Goal: Information Seeking & Learning: Learn about a topic

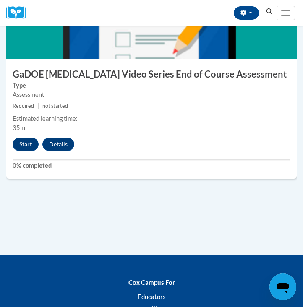
scroll to position [1269, 0]
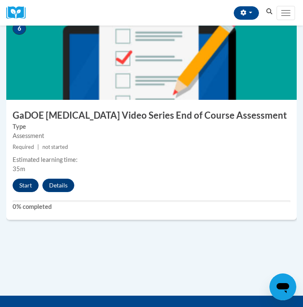
click at [26, 180] on button "Start" at bounding box center [26, 185] width 26 height 13
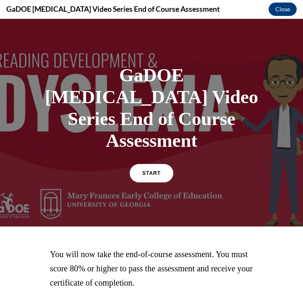
scroll to position [40, 0]
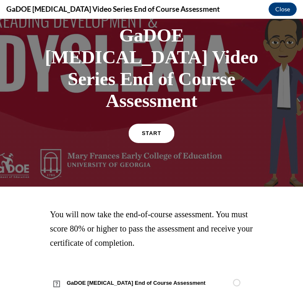
click at [163, 124] on link "START" at bounding box center [152, 133] width 46 height 19
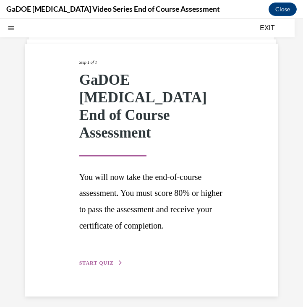
scroll to position [45, 0]
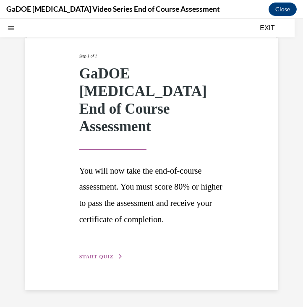
click at [106, 254] on span "START QUIZ" at bounding box center [96, 257] width 34 height 6
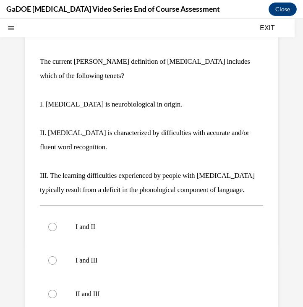
scroll to position [158, 0]
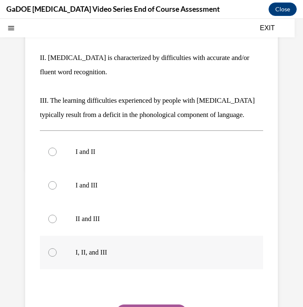
click at [107, 246] on label "I, II, and III" at bounding box center [151, 253] width 223 height 34
click at [57, 249] on input "I, II, and III" at bounding box center [52, 253] width 8 height 8
radio input "true"
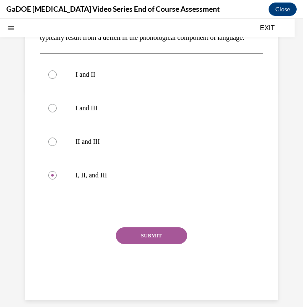
click at [140, 236] on button "SUBMIT" at bounding box center [151, 236] width 71 height 17
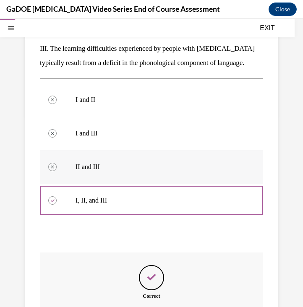
scroll to position [302, 0]
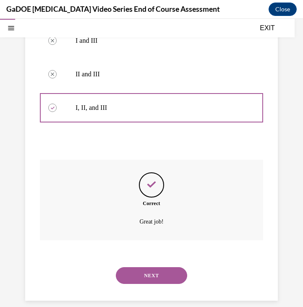
click at [167, 268] on button "NEXT" at bounding box center [151, 276] width 71 height 17
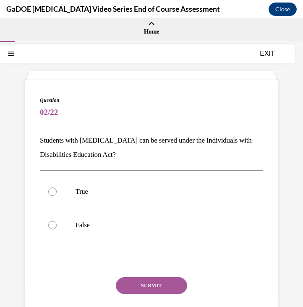
scroll to position [5, 0]
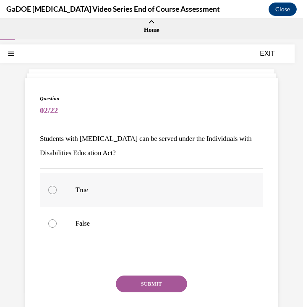
click at [96, 188] on p "True" at bounding box center [159, 190] width 167 height 8
click at [57, 188] on input "True" at bounding box center [52, 190] width 8 height 8
radio input "true"
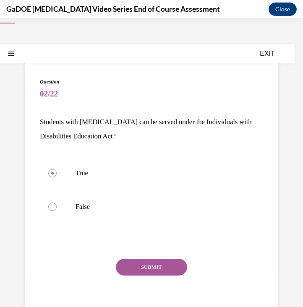
click at [158, 270] on button "SUBMIT" at bounding box center [151, 267] width 71 height 17
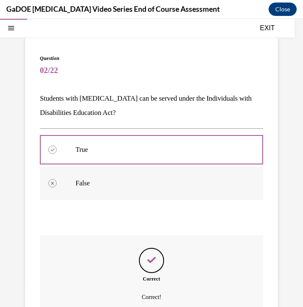
scroll to position [121, 0]
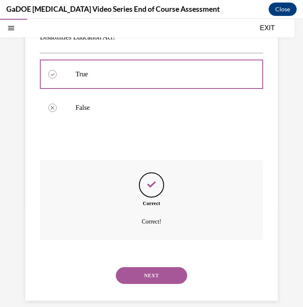
click at [155, 268] on button "NEXT" at bounding box center [151, 276] width 71 height 17
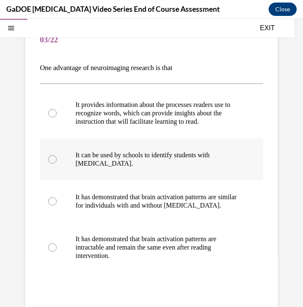
scroll to position [78, 0]
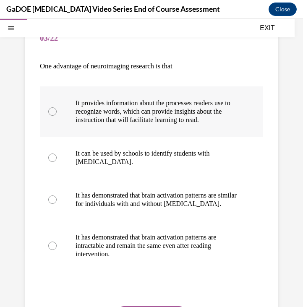
click at [138, 115] on p "It provides information about the processes readers use to recognize words, whi…" at bounding box center [159, 111] width 167 height 25
click at [57, 115] on input "It provides information about the processes readers use to recognize words, whi…" at bounding box center [52, 112] width 8 height 8
radio input "true"
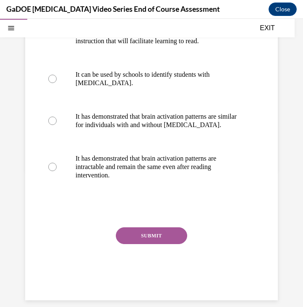
click at [162, 234] on button "SUBMIT" at bounding box center [151, 236] width 71 height 17
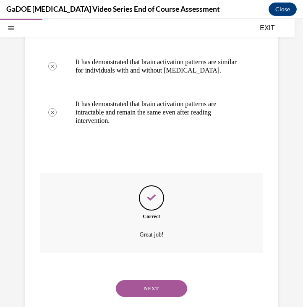
scroll to position [224, 0]
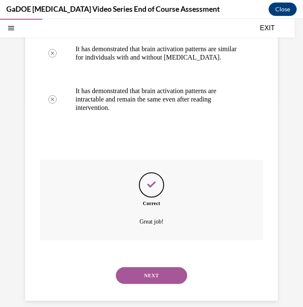
click at [154, 268] on button "NEXT" at bounding box center [151, 276] width 71 height 17
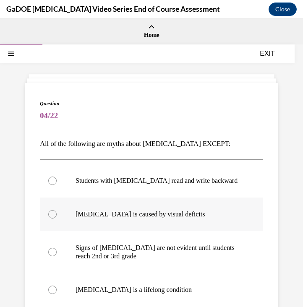
scroll to position [32, 0]
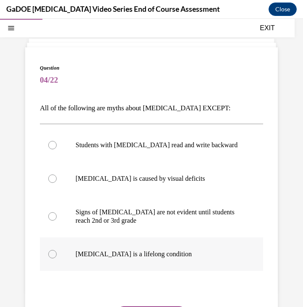
click at [145, 264] on label "Dyslexia is a lifelong condition" at bounding box center [151, 255] width 223 height 34
click at [57, 259] on input "Dyslexia is a lifelong condition" at bounding box center [52, 254] width 8 height 8
radio input "true"
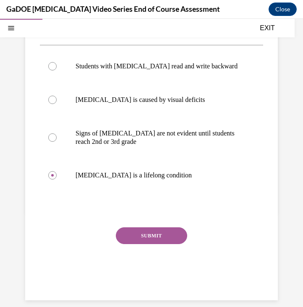
click at [154, 238] on button "SUBMIT" at bounding box center [151, 236] width 71 height 17
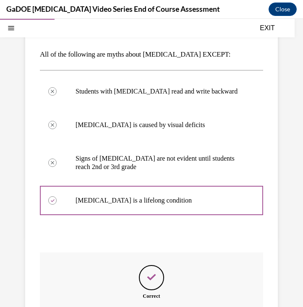
scroll to position [182, 0]
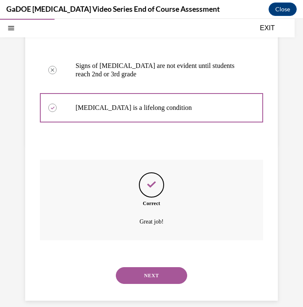
click at [163, 268] on button "NEXT" at bounding box center [151, 276] width 71 height 17
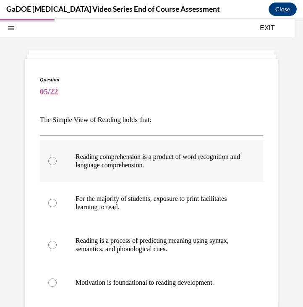
scroll to position [40, 0]
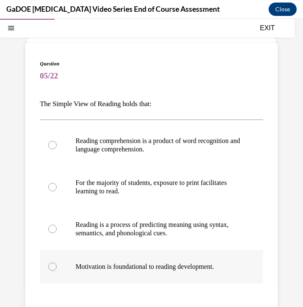
drag, startPoint x: 41, startPoint y: 104, endPoint x: 226, endPoint y: 271, distance: 249.2
click at [226, 271] on div "Question 05/22 The Simple View of Reading holds that: Reading comprehension is …" at bounding box center [151, 224] width 223 height 328
copy div "The Simple View of Reading holds that: Reading comprehension is a product of wo…"
click at [118, 108] on p "The Simple View of Reading holds that:" at bounding box center [151, 104] width 223 height 14
click at [181, 152] on p "Reading comprehension is a product of word recognition and language comprehensi…" at bounding box center [159, 145] width 167 height 17
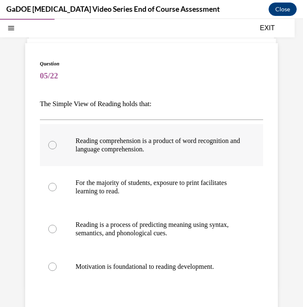
click at [57, 150] on input "Reading comprehension is a product of word recognition and language comprehensi…" at bounding box center [52, 145] width 8 height 8
radio input "true"
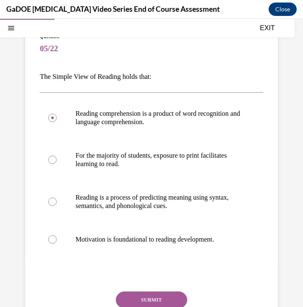
scroll to position [69, 0]
click at [139, 299] on button "SUBMIT" at bounding box center [151, 300] width 71 height 17
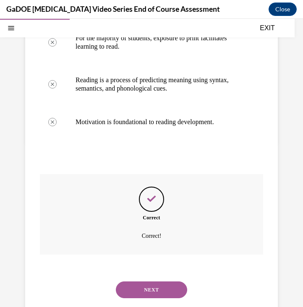
scroll to position [199, 0]
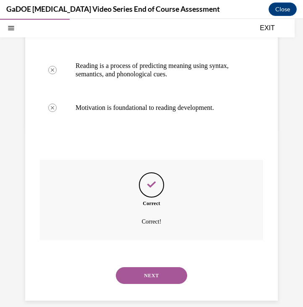
click at [149, 268] on button "NEXT" at bounding box center [151, 276] width 71 height 17
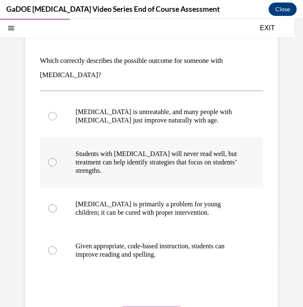
scroll to position [81, 0]
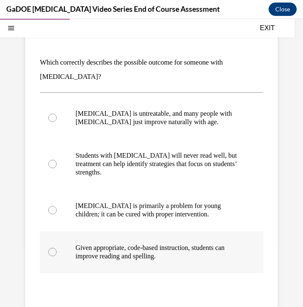
click at [153, 254] on p "Given appropriate, code-based instruction, students can improve reading and spe…" at bounding box center [159, 252] width 167 height 17
click at [57, 254] on input "Given appropriate, code-based instruction, students can improve reading and spe…" at bounding box center [52, 252] width 8 height 8
radio input "true"
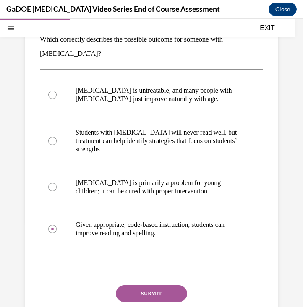
click at [167, 291] on button "SUBMIT" at bounding box center [151, 294] width 71 height 17
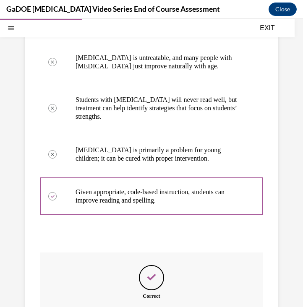
scroll to position [230, 0]
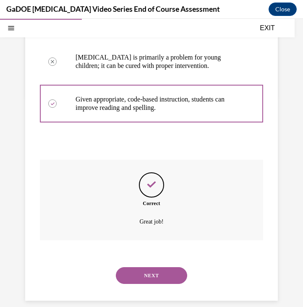
click at [156, 268] on button "NEXT" at bounding box center [151, 276] width 71 height 17
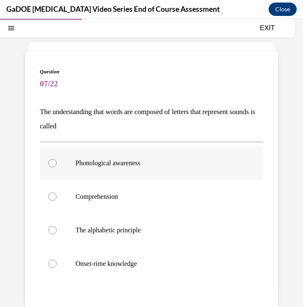
click at [135, 160] on p "Phonological awareness" at bounding box center [159, 163] width 167 height 8
click at [57, 160] on input "Phonological awareness" at bounding box center [52, 163] width 8 height 8
radio input "true"
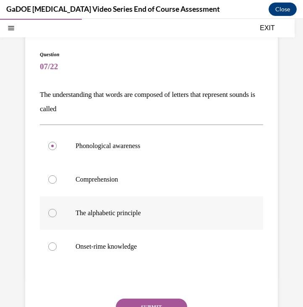
scroll to position [96, 0]
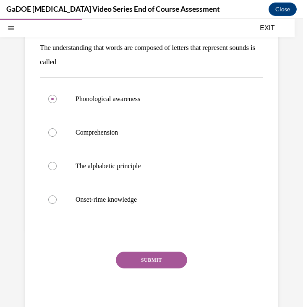
click at [152, 261] on button "SUBMIT" at bounding box center [151, 260] width 71 height 17
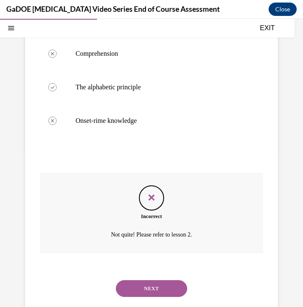
scroll to position [188, 0]
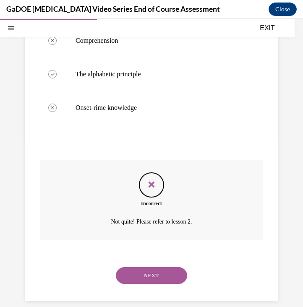
click at [166, 268] on button "NEXT" at bounding box center [151, 276] width 71 height 17
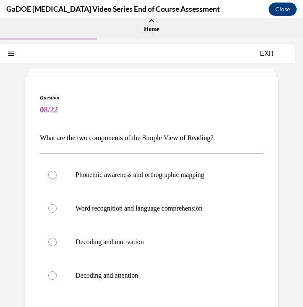
scroll to position [13, 0]
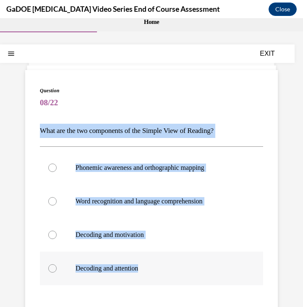
drag, startPoint x: 40, startPoint y: 131, endPoint x: 160, endPoint y: 268, distance: 182.2
click at [160, 268] on div "Question 08/22 What are the two components of the Simple View of Reading? Phone…" at bounding box center [151, 238] width 223 height 303
copy div "What are the two components of the Simple View of Reading? Phonemic awareness a…"
click at [182, 202] on p "Word recognition and language comprehension" at bounding box center [159, 201] width 167 height 8
click at [57, 202] on input "Word recognition and language comprehension" at bounding box center [52, 201] width 8 height 8
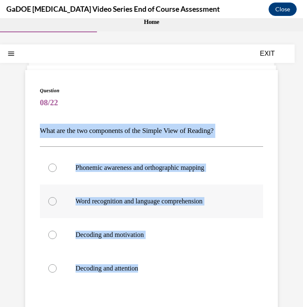
radio input "true"
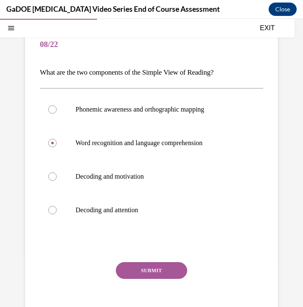
click at [150, 265] on button "SUBMIT" at bounding box center [151, 271] width 71 height 17
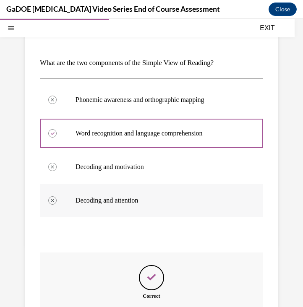
scroll to position [174, 0]
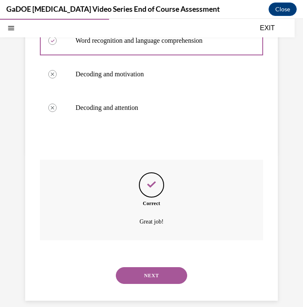
click at [159, 268] on button "NEXT" at bounding box center [151, 276] width 71 height 17
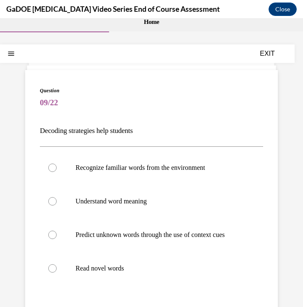
scroll to position [27, 0]
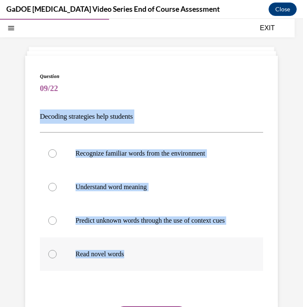
drag, startPoint x: 41, startPoint y: 117, endPoint x: 156, endPoint y: 276, distance: 196.8
click at [156, 276] on div "Question 09/22 Decoding strategies help students Recognize familiar words from …" at bounding box center [151, 224] width 223 height 303
copy div "Decoding strategies help students Recognize familiar words from the environment…"
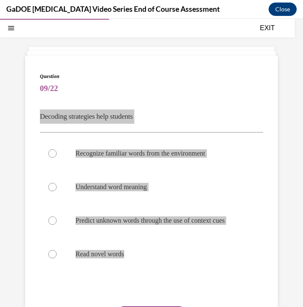
drag, startPoint x: 278, startPoint y: 197, endPoint x: 166, endPoint y: 114, distance: 139.6
click at [166, 114] on p "Decoding strategies help students" at bounding box center [151, 117] width 223 height 14
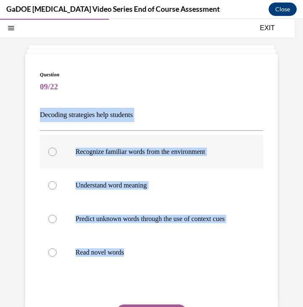
scroll to position [31, 0]
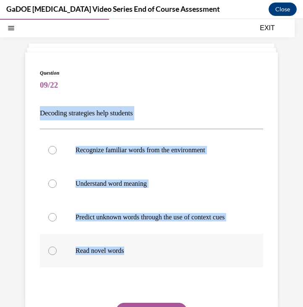
click at [113, 255] on p "Read novel words" at bounding box center [159, 251] width 167 height 8
click at [57, 255] on input "Read novel words" at bounding box center [52, 251] width 8 height 8
radio input "true"
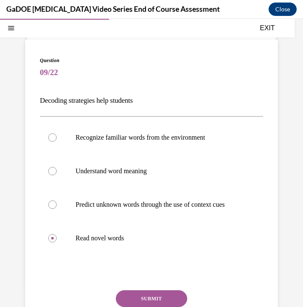
scroll to position [86, 0]
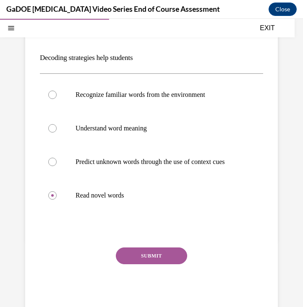
click at [153, 265] on button "SUBMIT" at bounding box center [151, 256] width 71 height 17
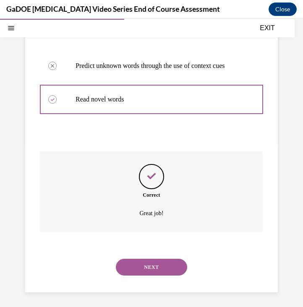
click at [155, 264] on button "NEXT" at bounding box center [151, 267] width 71 height 17
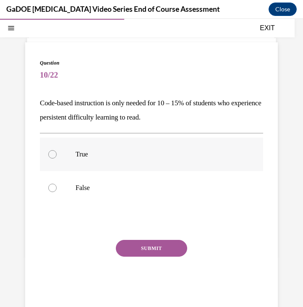
scroll to position [21, 0]
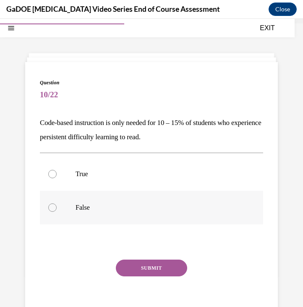
click at [87, 204] on p "False" at bounding box center [159, 208] width 167 height 8
click at [57, 204] on input "False" at bounding box center [52, 208] width 8 height 8
radio input "true"
click at [147, 268] on button "SUBMIT" at bounding box center [151, 268] width 71 height 17
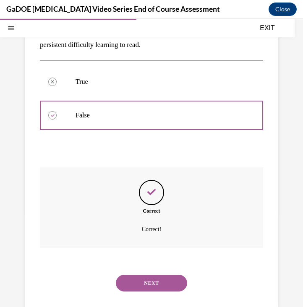
scroll to position [121, 0]
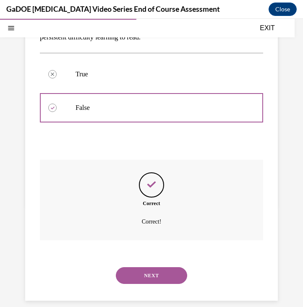
click at [152, 275] on div "NEXT" at bounding box center [151, 276] width 223 height 34
click at [154, 271] on button "NEXT" at bounding box center [151, 276] width 71 height 17
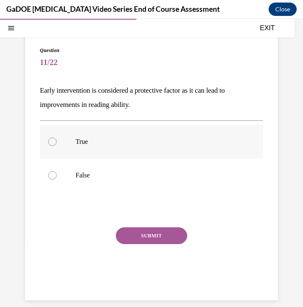
scroll to position [49, 0]
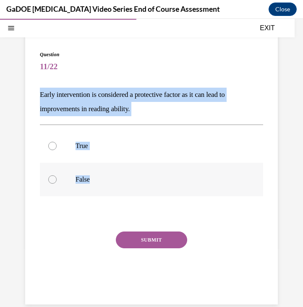
drag, startPoint x: 41, startPoint y: 94, endPoint x: 116, endPoint y: 179, distance: 113.7
click at [116, 179] on div "Question 11/22 Early intervention is considered a protective factor as it can l…" at bounding box center [151, 176] width 223 height 250
copy div "Early intervention is considered a protective factor as it can lead to improvem…"
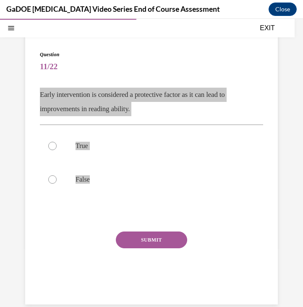
click at [105, 147] on p "True" at bounding box center [159, 146] width 167 height 8
click at [57, 147] on input "True" at bounding box center [52, 146] width 8 height 8
radio input "true"
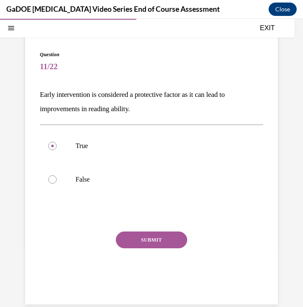
click at [148, 230] on div "Question 11/22 Early intervention is considered a protective factor as it can l…" at bounding box center [151, 176] width 223 height 250
click at [152, 237] on button "SUBMIT" at bounding box center [151, 240] width 71 height 17
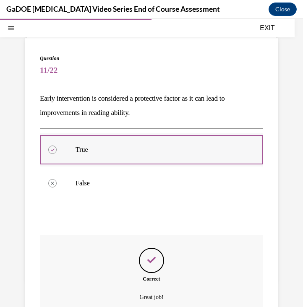
scroll to position [121, 0]
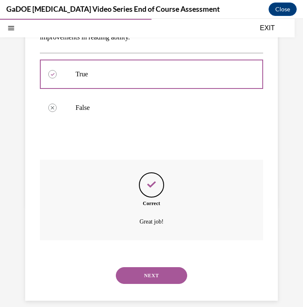
click at [158, 268] on button "NEXT" at bounding box center [151, 276] width 71 height 17
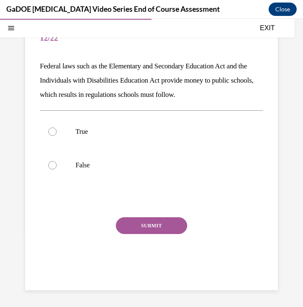
scroll to position [67, 0]
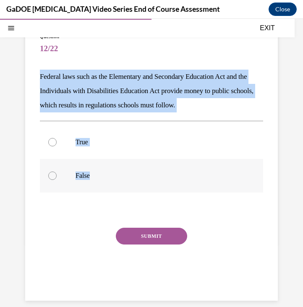
drag, startPoint x: 41, startPoint y: 77, endPoint x: 112, endPoint y: 176, distance: 121.3
click at [112, 176] on div "Question 12/22 Federal laws such as the Elementary and Secondary Education Act …" at bounding box center [151, 165] width 223 height 264
copy div "Federal laws such as the Elementary and Secondary Education Act and the Individ…"
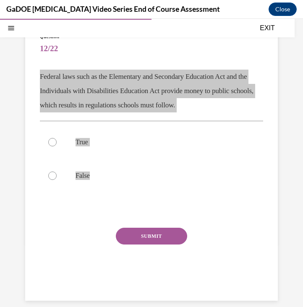
click at [84, 140] on p "True" at bounding box center [159, 142] width 167 height 8
click at [57, 140] on input "True" at bounding box center [52, 142] width 8 height 8
radio input "true"
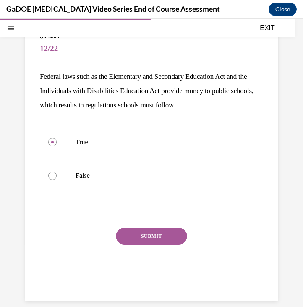
click at [177, 233] on button "SUBMIT" at bounding box center [151, 236] width 71 height 17
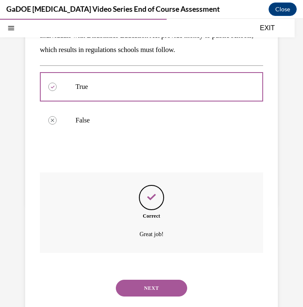
scroll to position [135, 0]
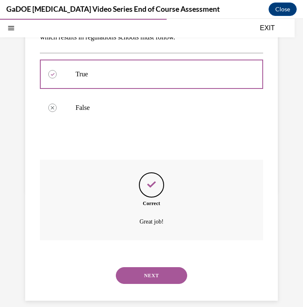
click at [158, 268] on button "NEXT" at bounding box center [151, 276] width 71 height 17
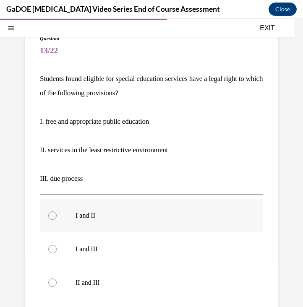
scroll to position [103, 0]
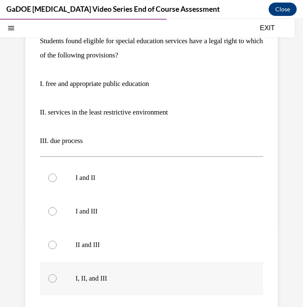
click at [120, 273] on label "I, II, and III" at bounding box center [151, 279] width 223 height 34
click at [57, 275] on input "I, II, and III" at bounding box center [52, 279] width 8 height 8
radio input "true"
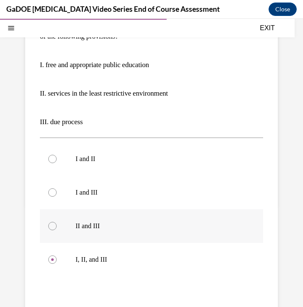
scroll to position [173, 0]
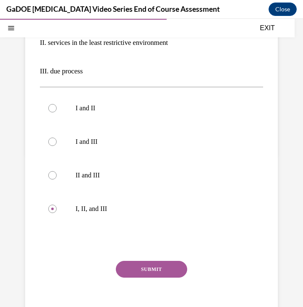
click at [154, 273] on button "SUBMIT" at bounding box center [151, 269] width 71 height 17
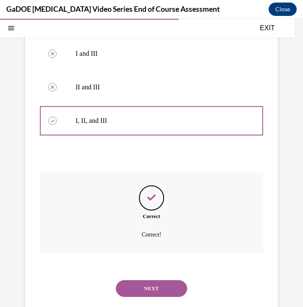
scroll to position [274, 0]
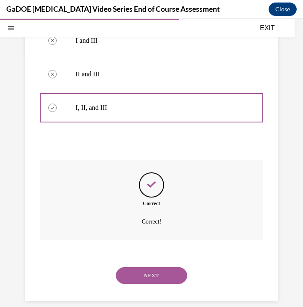
click at [153, 268] on button "NEXT" at bounding box center [151, 276] width 71 height 17
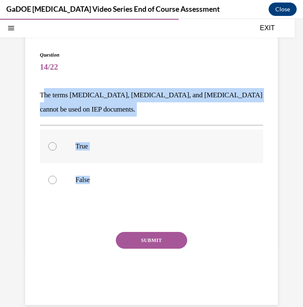
drag, startPoint x: 42, startPoint y: 94, endPoint x: 98, endPoint y: 135, distance: 69.4
click at [109, 176] on div "Question 14/22 The terms dyslexia, dyscalculia, and dysgraphia cannot be used o…" at bounding box center [151, 176] width 223 height 250
click at [75, 93] on p "The terms dyslexia, dyscalculia, and dysgraphia cannot be used on IEP documents." at bounding box center [151, 102] width 223 height 29
drag, startPoint x: 40, startPoint y: 94, endPoint x: 99, endPoint y: 181, distance: 105.6
click at [99, 181] on div "Question 14/22 The terms dyslexia, dyscalculia, and dysgraphia cannot be used o…" at bounding box center [151, 176] width 223 height 250
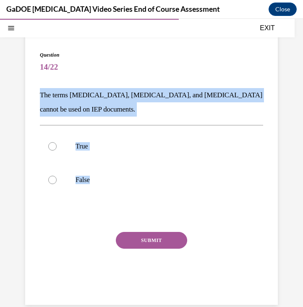
copy div "The terms dyslexia, dyscalculia, and dysgraphia cannot be used on IEP documents…"
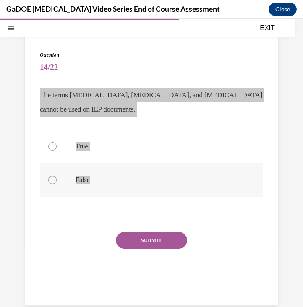
drag, startPoint x: 298, startPoint y: 200, endPoint x: 87, endPoint y: 180, distance: 212.3
click at [87, 180] on p "False" at bounding box center [159, 180] width 167 height 8
click at [57, 180] on input "False" at bounding box center [52, 180] width 8 height 8
radio input "true"
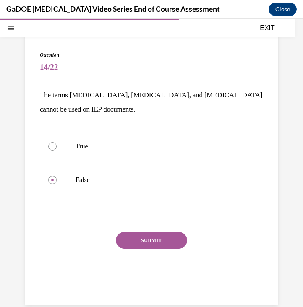
click at [165, 246] on button "SUBMIT" at bounding box center [151, 240] width 71 height 17
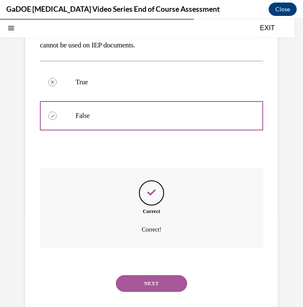
scroll to position [121, 0]
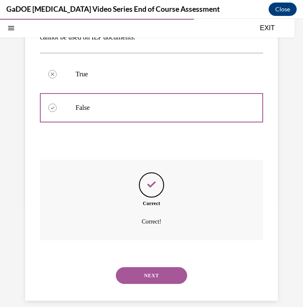
click at [158, 268] on button "NEXT" at bounding box center [151, 276] width 71 height 17
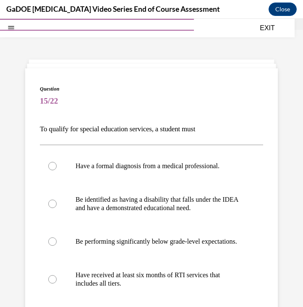
scroll to position [42, 0]
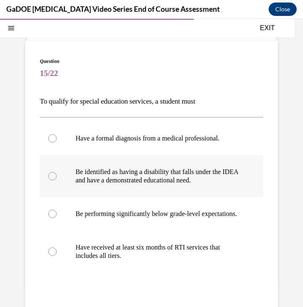
click at [173, 180] on p "Be identified as having a disability that falls under the IDEA and have a demon…" at bounding box center [159, 176] width 167 height 17
click at [57, 180] on input "Be identified as having a disability that falls under the IDEA and have a demon…" at bounding box center [52, 176] width 8 height 8
radio input "true"
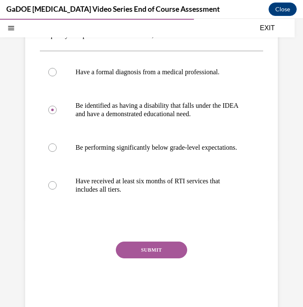
click at [160, 259] on button "SUBMIT" at bounding box center [151, 250] width 71 height 17
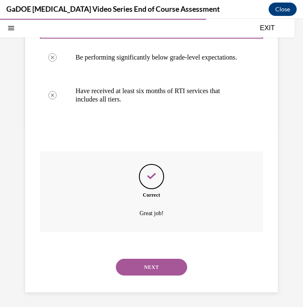
click at [157, 262] on button "NEXT" at bounding box center [151, 267] width 71 height 17
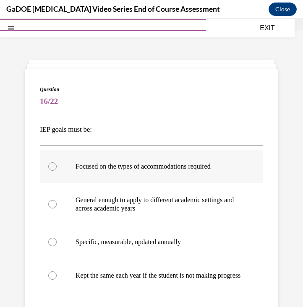
scroll to position [36, 0]
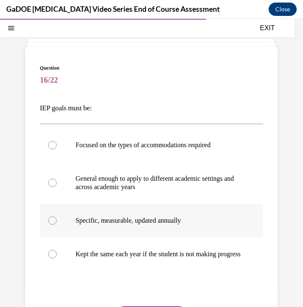
click at [130, 225] on p "Specific, measurable, updated annually" at bounding box center [159, 221] width 167 height 8
click at [57, 225] on input "Specific, measurable, updated annually" at bounding box center [52, 221] width 8 height 8
radio input "true"
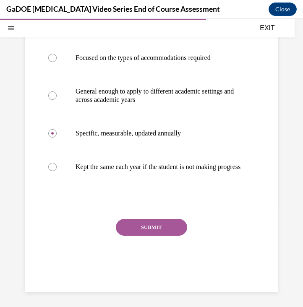
click at [137, 232] on button "SUBMIT" at bounding box center [151, 227] width 71 height 17
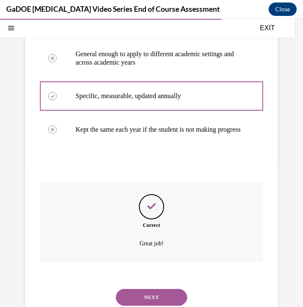
scroll to position [191, 0]
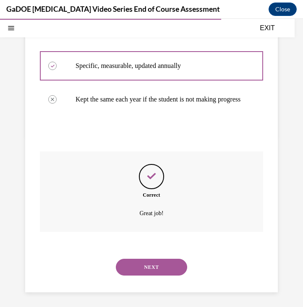
click at [149, 261] on button "NEXT" at bounding box center [151, 267] width 71 height 17
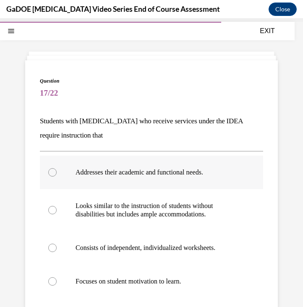
scroll to position [47, 0]
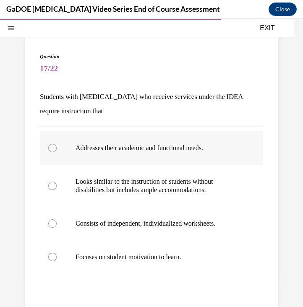
click at [147, 152] on p "Addresses their academic and functional needs." at bounding box center [159, 148] width 167 height 8
click at [57, 152] on input "Addresses their academic and functional needs." at bounding box center [52, 148] width 8 height 8
radio input "true"
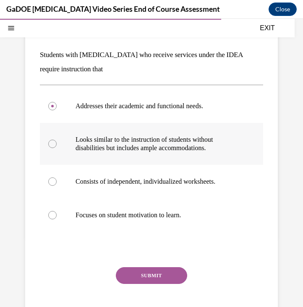
scroll to position [91, 0]
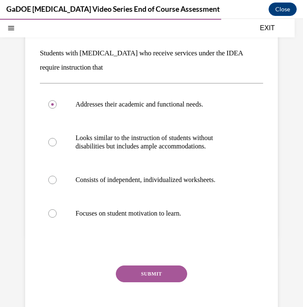
click at [158, 276] on button "SUBMIT" at bounding box center [151, 274] width 71 height 17
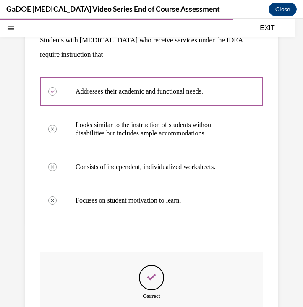
scroll to position [197, 0]
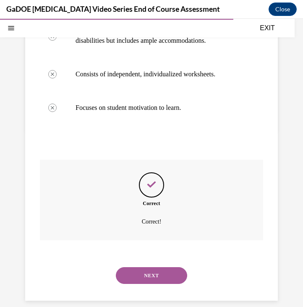
click at [154, 268] on button "NEXT" at bounding box center [151, 276] width 71 height 17
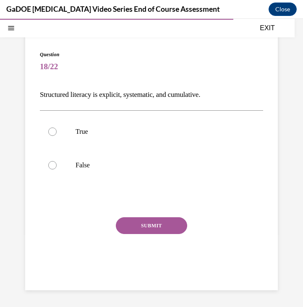
scroll to position [45, 0]
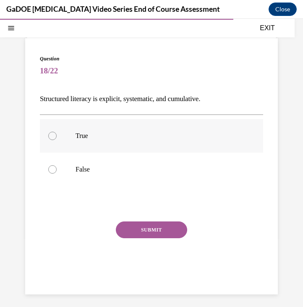
click at [124, 131] on label "True" at bounding box center [151, 136] width 223 height 34
click at [57, 132] on input "True" at bounding box center [52, 136] width 8 height 8
radio input "true"
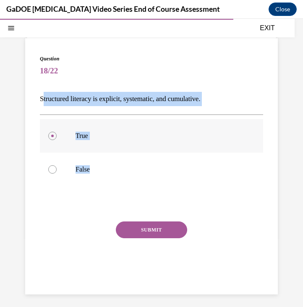
drag, startPoint x: 42, startPoint y: 97, endPoint x: 101, endPoint y: 145, distance: 76.4
click at [105, 168] on div "Question 18/22 Structured literacy is explicit, systematic, and cumulative. Tru…" at bounding box center [151, 173] width 223 height 236
click at [65, 99] on p "Structured literacy is explicit, systematic, and cumulative." at bounding box center [151, 99] width 223 height 14
drag, startPoint x: 40, startPoint y: 98, endPoint x: 114, endPoint y: 181, distance: 110.7
click at [114, 181] on div "Question 18/22 Structured literacy is explicit, systematic, and cumulative. Tru…" at bounding box center [151, 173] width 223 height 236
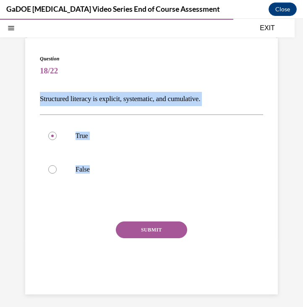
copy div "Structured literacy is explicit, systematic, and cumulative. True False"
click at [173, 230] on button "SUBMIT" at bounding box center [151, 230] width 71 height 17
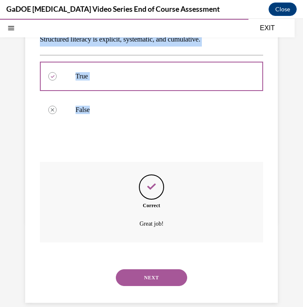
scroll to position [107, 0]
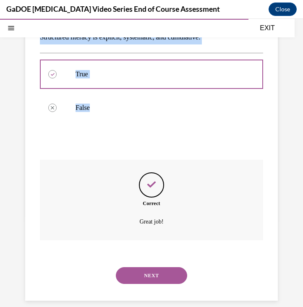
click at [155, 268] on button "NEXT" at bounding box center [151, 276] width 71 height 17
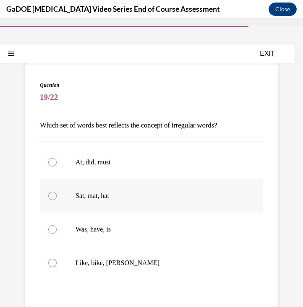
scroll to position [39, 0]
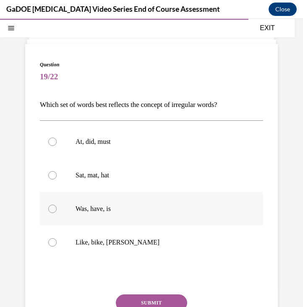
click at [128, 202] on label "Was, have, is" at bounding box center [151, 209] width 223 height 34
click at [57, 205] on input "Was, have, is" at bounding box center [52, 209] width 8 height 8
radio input "true"
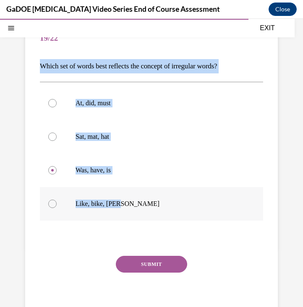
drag, startPoint x: 39, startPoint y: 67, endPoint x: 124, endPoint y: 208, distance: 164.3
click at [124, 208] on div "Question 19/22 Which set of words best reflects the concept of irregular words?…" at bounding box center [151, 167] width 253 height 324
click at [163, 268] on button "SUBMIT" at bounding box center [151, 264] width 71 height 17
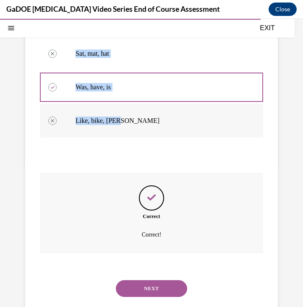
scroll to position [174, 0]
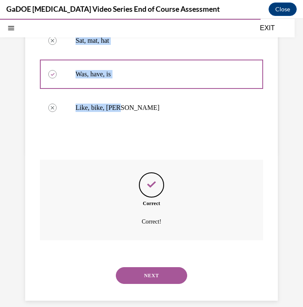
click at [150, 268] on button "NEXT" at bounding box center [151, 276] width 71 height 17
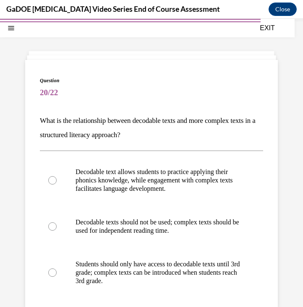
scroll to position [102, 0]
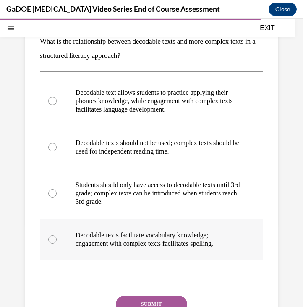
drag, startPoint x: 42, startPoint y: 40, endPoint x: 258, endPoint y: 260, distance: 308.6
click at [258, 260] on div "Question 20/22 What is the relationship between decodable texts and more comple…" at bounding box center [151, 181] width 223 height 368
copy div "What is the relationship between decodable texts and more complex texts in a st…"
click at [128, 55] on p "What is the relationship between decodable texts and more complex texts in a st…" at bounding box center [151, 48] width 223 height 29
click at [182, 110] on p "Decodable text allows students to practice applying their phonics knowledge, wh…" at bounding box center [159, 101] width 167 height 25
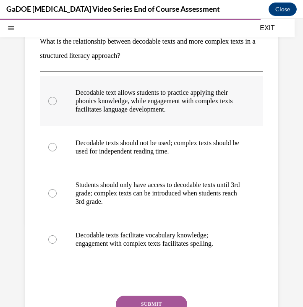
click at [57, 105] on input "Decodable text allows students to practice applying their phonics knowledge, wh…" at bounding box center [52, 101] width 8 height 8
radio input "true"
click at [148, 301] on button "SUBMIT" at bounding box center [151, 304] width 71 height 17
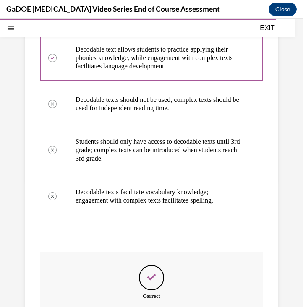
scroll to position [239, 0]
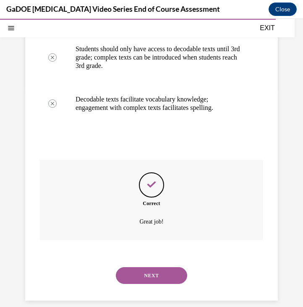
click at [151, 268] on button "NEXT" at bounding box center [151, 276] width 71 height 17
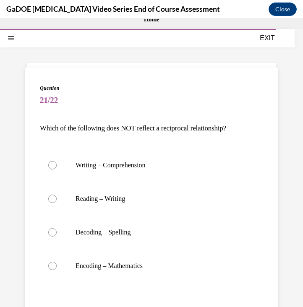
scroll to position [24, 0]
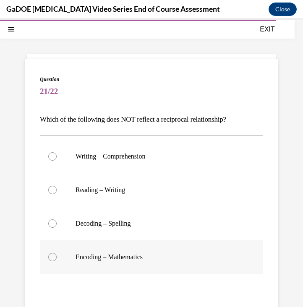
click at [114, 259] on p "Encoding – Mathematics" at bounding box center [159, 257] width 167 height 8
click at [57, 259] on input "Encoding – Mathematics" at bounding box center [52, 257] width 8 height 8
radio input "true"
drag, startPoint x: 42, startPoint y: 119, endPoint x: 151, endPoint y: 269, distance: 185.5
click at [151, 269] on div "Question 21/22 Which of the following does NOT reflect a reciprocal relationshi…" at bounding box center [151, 227] width 223 height 303
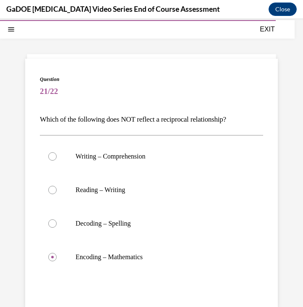
copy div "Which of the following does NOT reflect a reciprocal relationship? Writing – Co…"
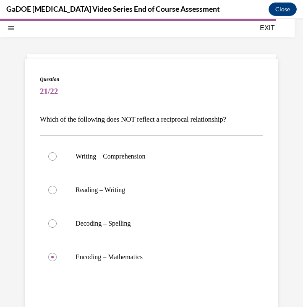
scroll to position [106, 0]
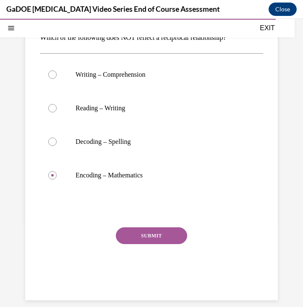
click at [166, 242] on button "SUBMIT" at bounding box center [151, 236] width 71 height 17
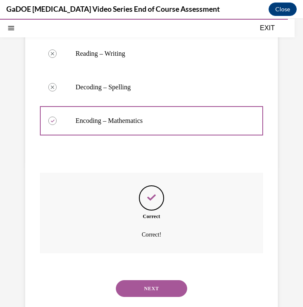
scroll to position [174, 0]
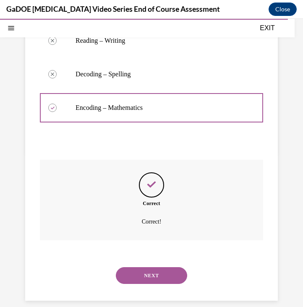
click at [145, 268] on button "NEXT" at bounding box center [151, 276] width 71 height 17
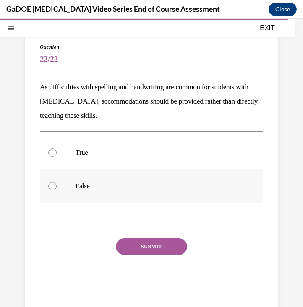
scroll to position [27, 0]
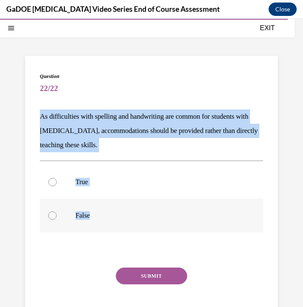
drag, startPoint x: 41, startPoint y: 117, endPoint x: 123, endPoint y: 215, distance: 127.6
click at [123, 215] on div "Question 22/22 As difficulties with spelling and handwriting are common for stu…" at bounding box center [151, 205] width 223 height 264
copy div "As difficulties with spelling and handwriting are common for students with dysl…"
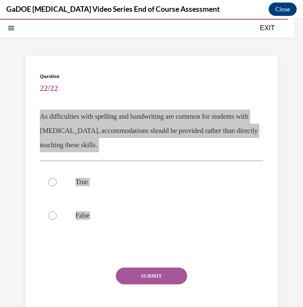
click at [150, 112] on p "As difficulties with spelling and handwriting are common for students with dysl…" at bounding box center [151, 131] width 223 height 43
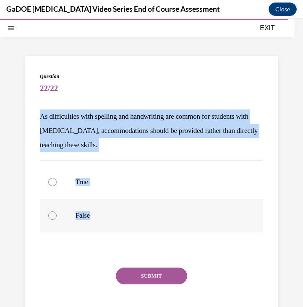
click at [88, 211] on label "False" at bounding box center [151, 216] width 223 height 34
click at [57, 212] on input "False" at bounding box center [52, 216] width 8 height 8
radio input "true"
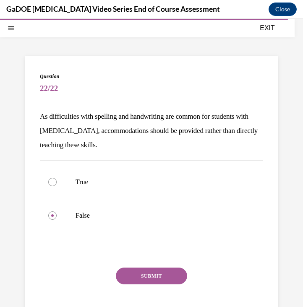
click at [152, 280] on button "SUBMIT" at bounding box center [151, 276] width 71 height 17
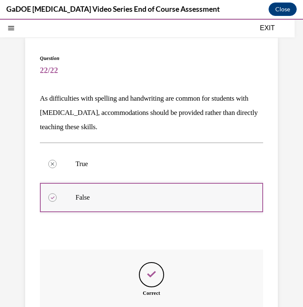
scroll to position [135, 0]
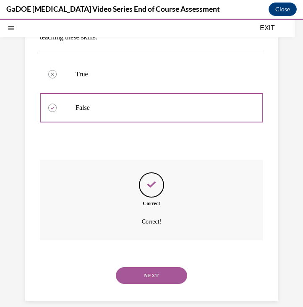
click at [152, 268] on button "NEXT" at bounding box center [151, 276] width 71 height 17
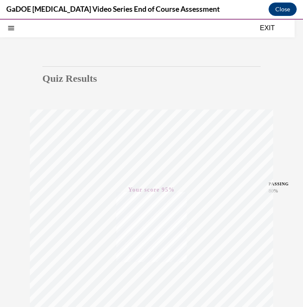
scroll to position [0, 0]
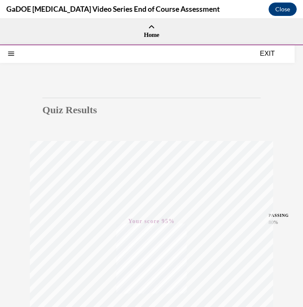
click at [271, 53] on button "EXIT" at bounding box center [267, 54] width 50 height 10
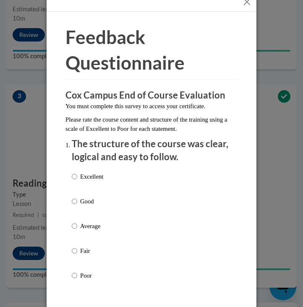
scroll to position [38, 0]
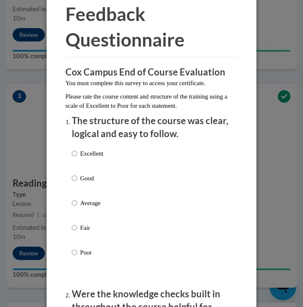
click at [100, 154] on p "Excellent" at bounding box center [91, 153] width 23 height 9
click at [77, 154] on input "Excellent" at bounding box center [74, 153] width 5 height 9
radio input "true"
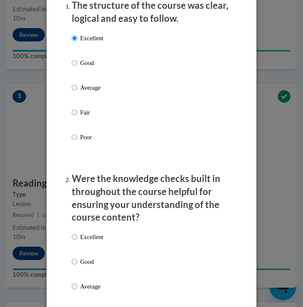
scroll to position [214, 0]
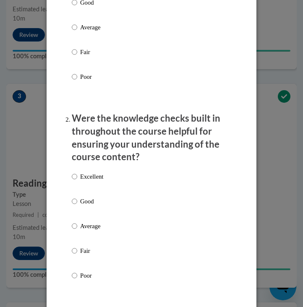
click at [100, 176] on p "Excellent" at bounding box center [91, 176] width 23 height 9
click at [77, 176] on input "Excellent" at bounding box center [74, 176] width 5 height 9
radio input "true"
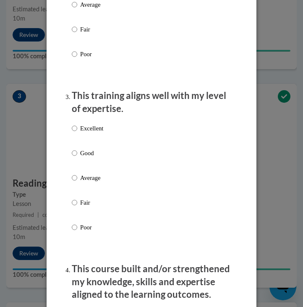
click at [91, 124] on p "Excellent" at bounding box center [91, 128] width 23 height 9
click at [77, 124] on input "Excellent" at bounding box center [74, 128] width 5 height 9
radio input "true"
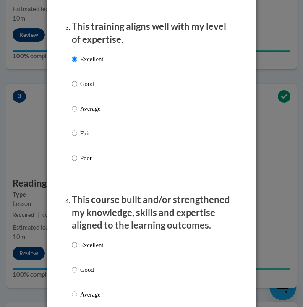
scroll to position [561, 0]
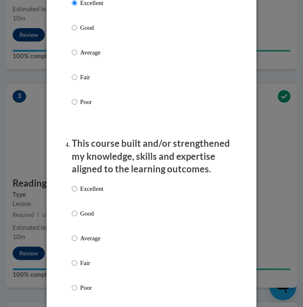
click at [95, 188] on p "Excellent" at bounding box center [91, 188] width 23 height 9
click at [77, 188] on input "Excellent" at bounding box center [74, 188] width 5 height 9
radio input "true"
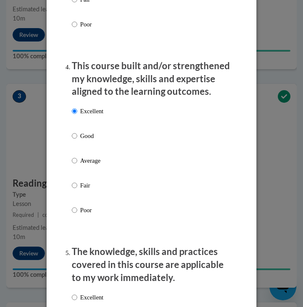
scroll to position [810, 0]
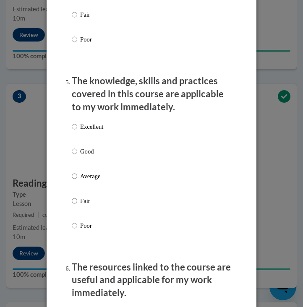
click at [90, 123] on p "Excellent" at bounding box center [91, 126] width 23 height 9
click at [77, 123] on input "Excellent" at bounding box center [74, 126] width 5 height 9
radio input "true"
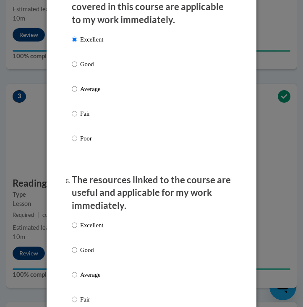
scroll to position [914, 0]
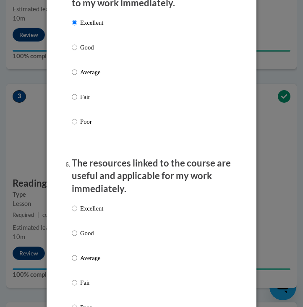
click at [92, 204] on p "Excellent" at bounding box center [91, 208] width 23 height 9
click at [77, 204] on input "Excellent" at bounding box center [74, 208] width 5 height 9
radio input "true"
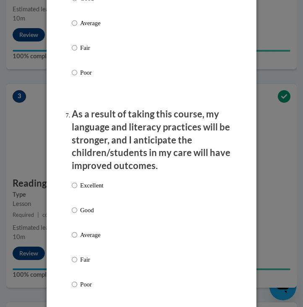
scroll to position [1195, 0]
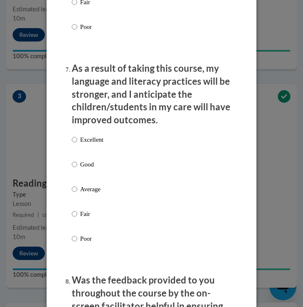
click at [100, 135] on label "Excellent" at bounding box center [88, 146] width 32 height 23
click at [77, 135] on input "Excellent" at bounding box center [74, 139] width 5 height 9
radio input "true"
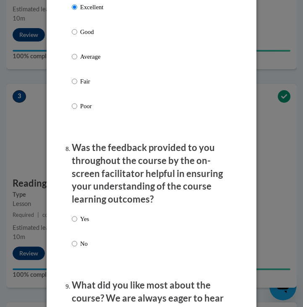
scroll to position [1346, 0]
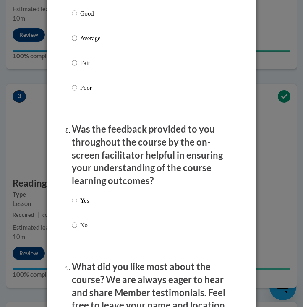
click at [97, 192] on div "Yes No" at bounding box center [152, 223] width 160 height 63
click at [84, 196] on p "Yes" at bounding box center [84, 200] width 9 height 9
click at [77, 196] on input "Yes" at bounding box center [74, 200] width 5 height 9
radio input "true"
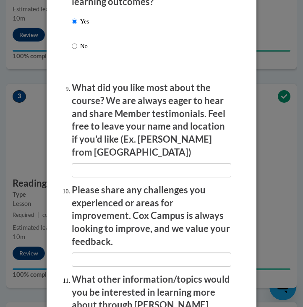
scroll to position [1530, 0]
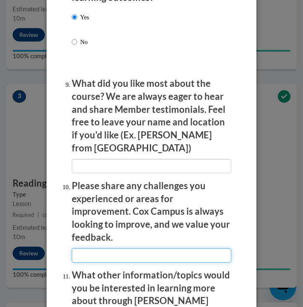
click at [165, 249] on input "textbox" at bounding box center [152, 256] width 160 height 14
type input "I wish there was a transcript to help me follow along with the video."
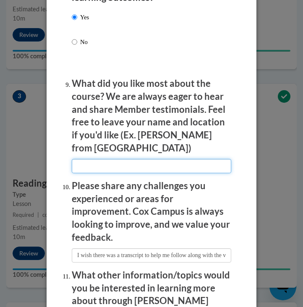
click at [190, 159] on input "textbox" at bounding box center [152, 166] width 160 height 14
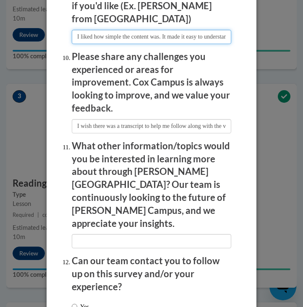
scroll to position [1669, 0]
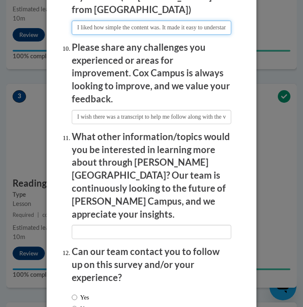
type input "I liked how simple the content was. It made it easy to understand."
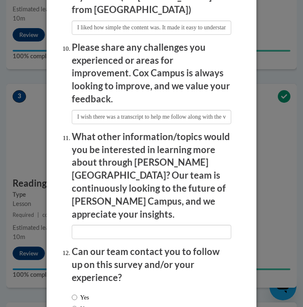
click at [84, 305] on label "No" at bounding box center [80, 309] width 16 height 9
click at [77, 305] on input "No" at bounding box center [74, 309] width 5 height 9
radio input "true"
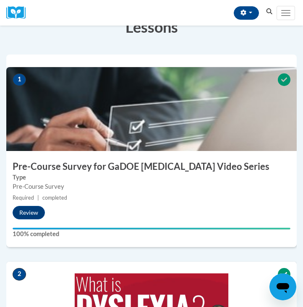
scroll to position [7, 0]
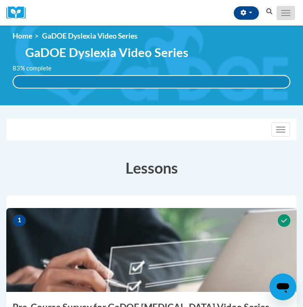
click at [282, 12] on button "Toggle navigation" at bounding box center [286, 13] width 18 height 14
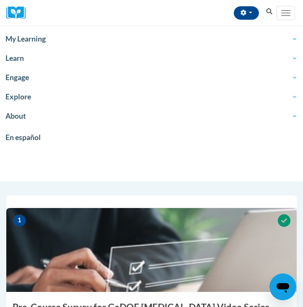
click at [13, 12] on img at bounding box center [18, 12] width 25 height 13
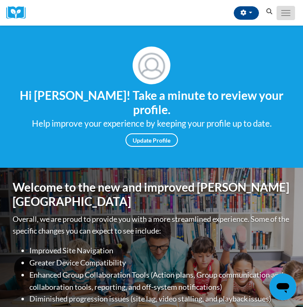
click at [285, 9] on button "Toggle navigation" at bounding box center [286, 13] width 18 height 14
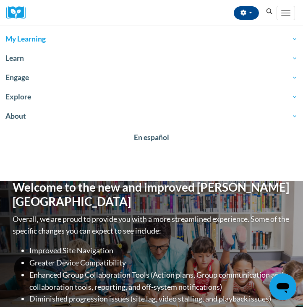
click at [31, 44] on span "My Learning" at bounding box center [151, 39] width 292 height 10
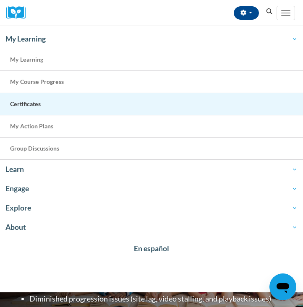
click at [25, 106] on span "Certificates" at bounding box center [25, 103] width 31 height 7
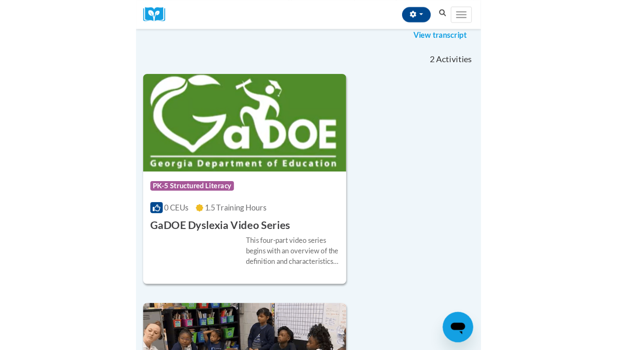
scroll to position [119, 0]
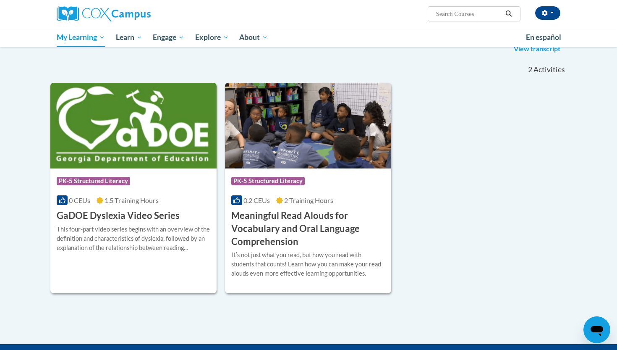
click at [126, 206] on div "Course Category: PK-5 Structured Literacy 0 CEUs 1.5 Training Hours COURSE GaDO…" at bounding box center [133, 195] width 166 height 54
